Goal: Communication & Community: Answer question/provide support

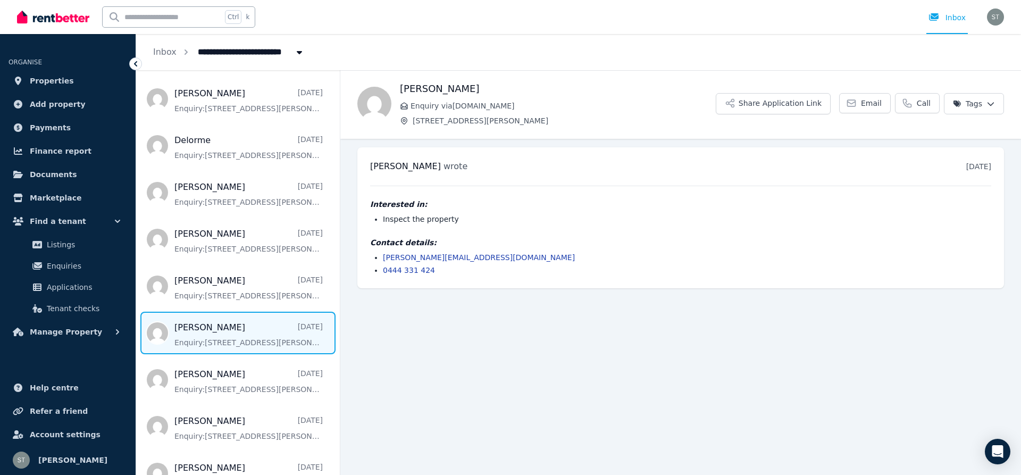
scroll to position [266, 0]
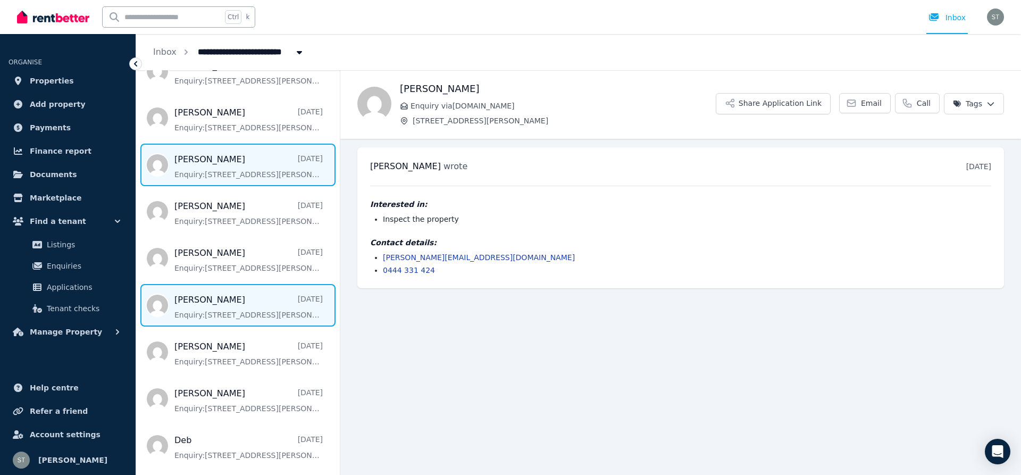
click at [191, 300] on span "Message list" at bounding box center [238, 305] width 204 height 43
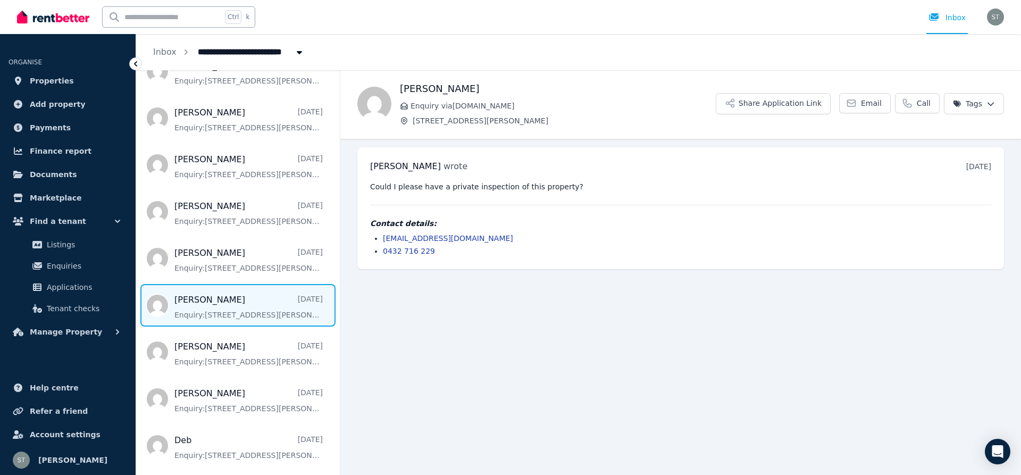
click at [1020, 263] on ul "[PERSON_NAME] wrote [DATE] 9:54 pm [DATE][DATE] Could I please have a private i…" at bounding box center [680, 208] width 680 height 139
drag, startPoint x: 1020, startPoint y: 263, endPoint x: 1020, endPoint y: 279, distance: 16.5
click at [1020, 272] on ul "[PERSON_NAME] wrote [DATE] 9:54 pm [DATE][DATE] Could I please have a private i…" at bounding box center [680, 208] width 680 height 139
